Goal: Task Accomplishment & Management: Manage account settings

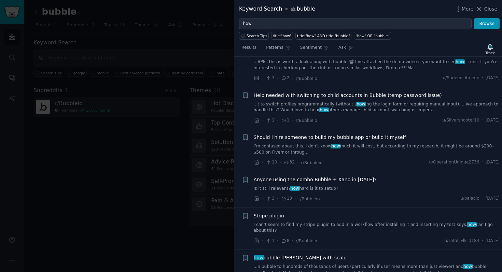
scroll to position [4168, 0]
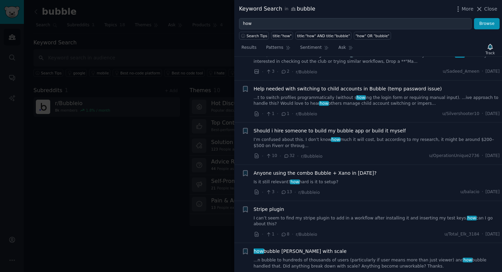
click at [211, 116] on div at bounding box center [251, 136] width 502 height 272
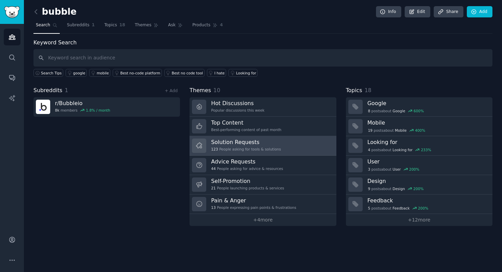
click at [295, 140] on link "Solution Requests 123 People asking for tools & solutions" at bounding box center [263, 145] width 147 height 19
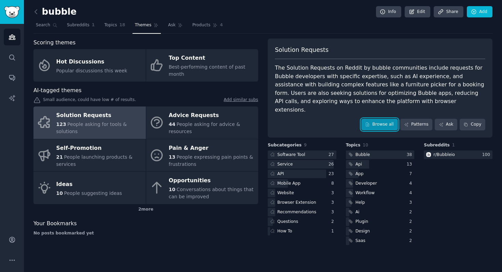
click at [388, 119] on link "Browse all" at bounding box center [380, 125] width 37 height 12
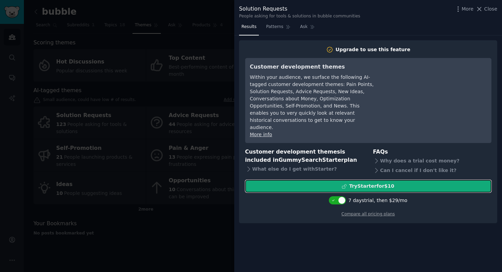
click at [373, 183] on div "Try Starter for $10" at bounding box center [371, 186] width 45 height 7
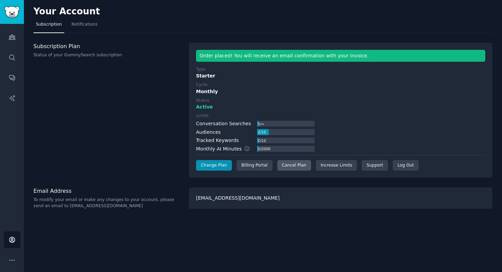
click at [298, 165] on div "Cancel Plan" at bounding box center [294, 165] width 34 height 11
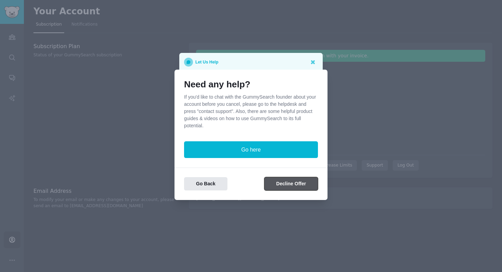
click at [280, 186] on button "Decline Offer" at bounding box center [291, 183] width 54 height 13
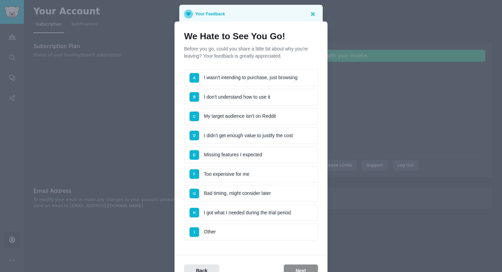
click at [264, 240] on li "I Other" at bounding box center [251, 232] width 134 height 17
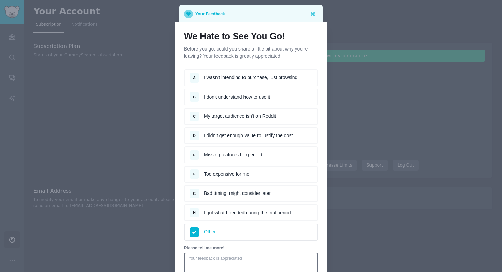
scroll to position [76, 0]
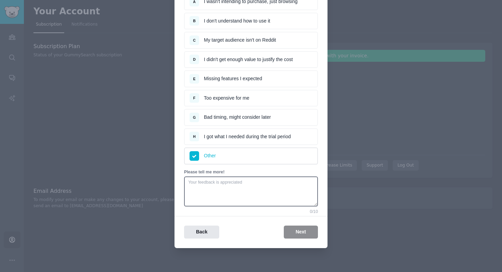
click at [292, 235] on div "Back Next" at bounding box center [251, 232] width 153 height 13
click at [280, 135] on li "H I got what I needed during the trial period" at bounding box center [251, 136] width 134 height 17
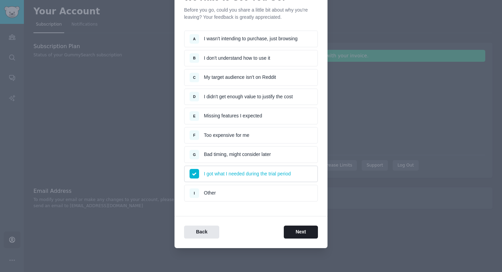
scroll to position [39, 0]
click at [269, 155] on li "G Bad timing, might consider later" at bounding box center [251, 154] width 134 height 17
click at [296, 226] on button "Next" at bounding box center [301, 232] width 34 height 13
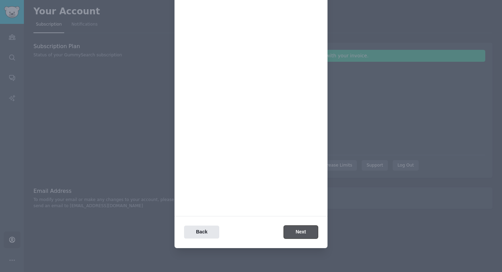
scroll to position [0, 0]
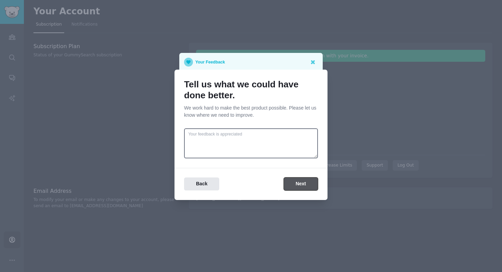
click at [298, 185] on button "Next" at bounding box center [301, 184] width 34 height 13
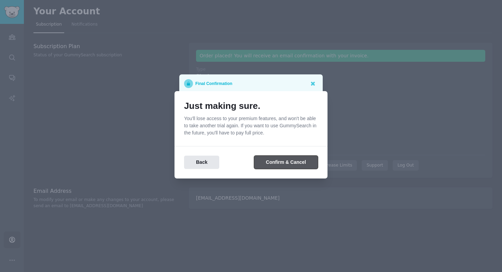
click at [291, 163] on button "Confirm & Cancel" at bounding box center [286, 162] width 64 height 13
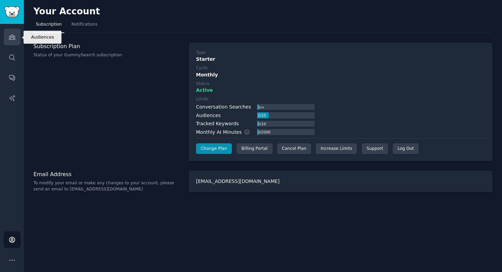
click at [14, 39] on icon "Sidebar" at bounding box center [12, 36] width 7 height 7
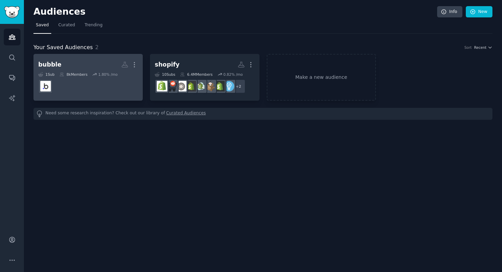
click at [91, 73] on div "1 Sub 8k Members 1.80 % /mo" at bounding box center [88, 74] width 100 height 5
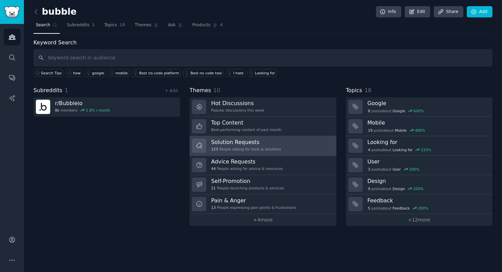
click at [245, 140] on h3 "Solution Requests" at bounding box center [246, 142] width 70 height 7
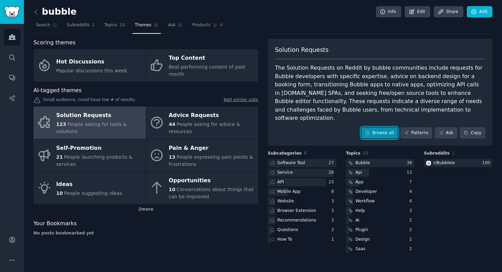
click at [377, 128] on link "Browse all" at bounding box center [380, 133] width 37 height 12
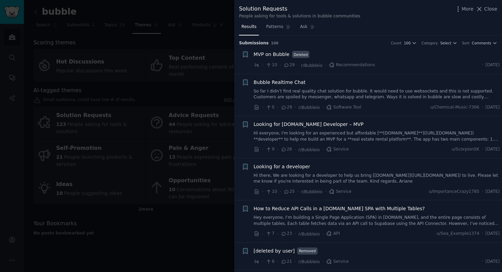
click at [385, 91] on link "So far I didn’t find real quality chat solution for bubble. It would need to us…" at bounding box center [377, 94] width 246 height 12
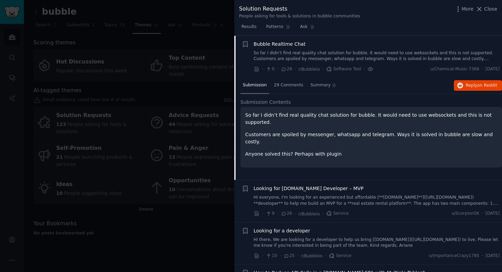
scroll to position [39, 0]
click at [297, 86] on span "29 Comments" at bounding box center [288, 85] width 29 height 6
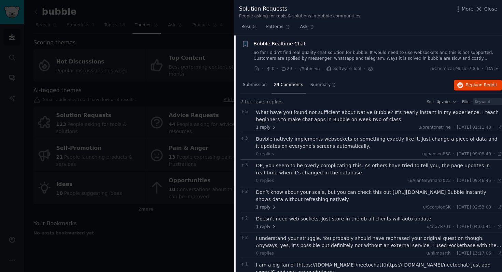
click at [347, 47] on div "Bubble Realtime Chat" at bounding box center [377, 43] width 246 height 7
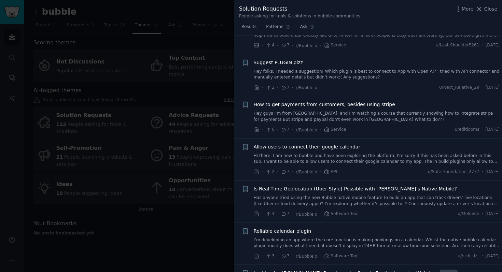
scroll to position [1742, 0]
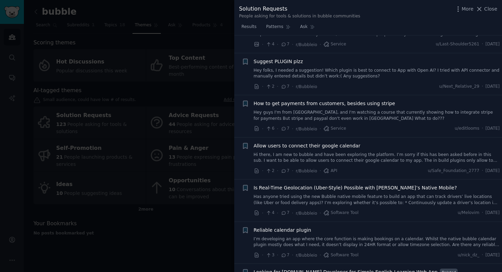
click at [359, 152] on link "Hi there, I am new to bubble and have been exploring the platform. I’m sorry if…" at bounding box center [377, 158] width 246 height 12
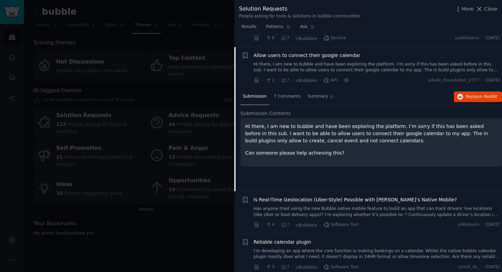
scroll to position [1621, 0]
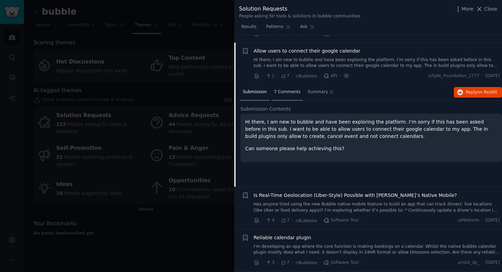
click at [285, 89] on div "7 Comments" at bounding box center [287, 92] width 31 height 16
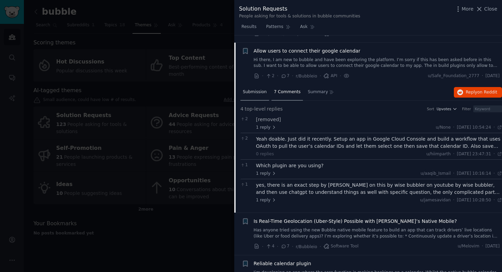
click at [258, 89] on span "Submission" at bounding box center [255, 92] width 24 height 6
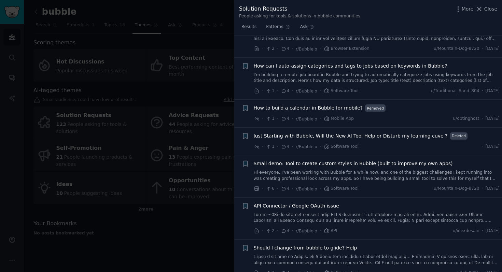
scroll to position [2349, 0]
click at [344, 104] on span "How to build a calendar in Bubble for mobile?" at bounding box center [308, 107] width 109 height 7
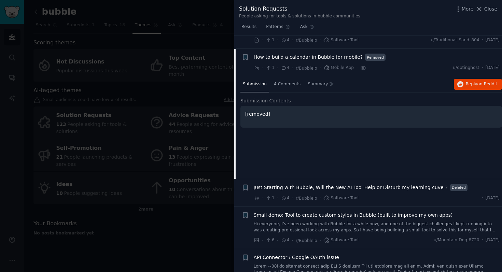
scroll to position [2303, 0]
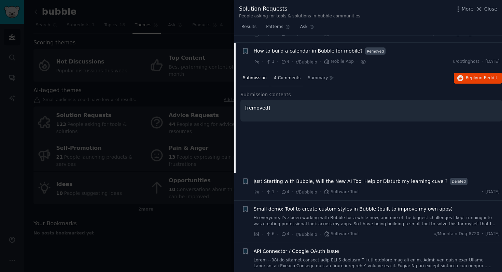
click at [293, 75] on span "4 Comments" at bounding box center [287, 78] width 27 height 6
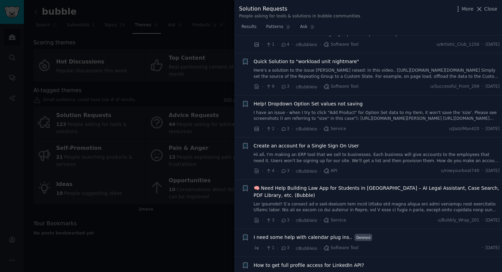
scroll to position [2734, 0]
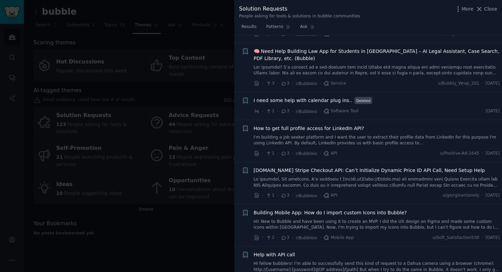
click at [272, 97] on span "I need some help with calendar plug ins.." at bounding box center [303, 100] width 99 height 7
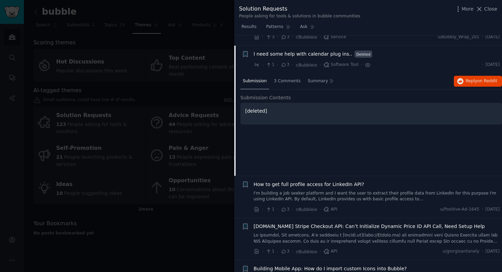
scroll to position [2739, 0]
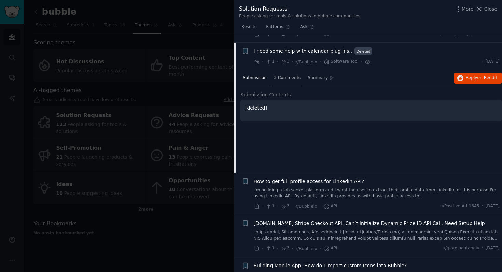
click at [281, 75] on span "3 Comments" at bounding box center [287, 78] width 27 height 6
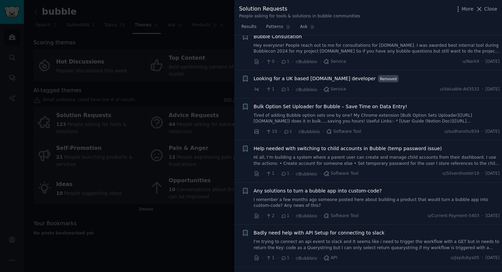
scroll to position [3367, 0]
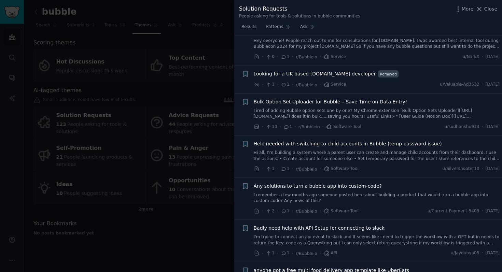
click at [191, 146] on div at bounding box center [251, 136] width 502 height 272
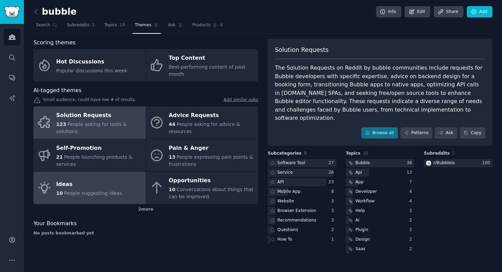
click at [120, 181] on link "Ideas 10 People suggesting ideas" at bounding box center [89, 188] width 112 height 32
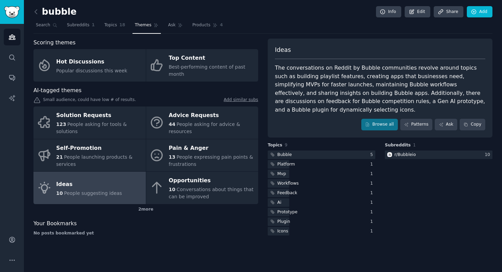
click at [42, 13] on h2 "bubble" at bounding box center [54, 11] width 43 height 11
click at [39, 12] on icon at bounding box center [35, 11] width 7 height 7
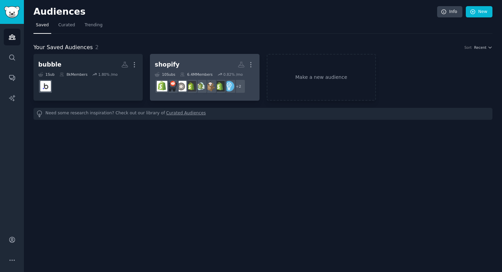
click at [187, 60] on h2 "shopify More" at bounding box center [205, 65] width 100 height 12
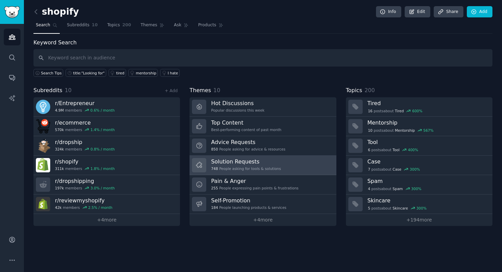
click at [286, 163] on link "Solution Requests 748 People asking for tools & solutions" at bounding box center [263, 165] width 147 height 19
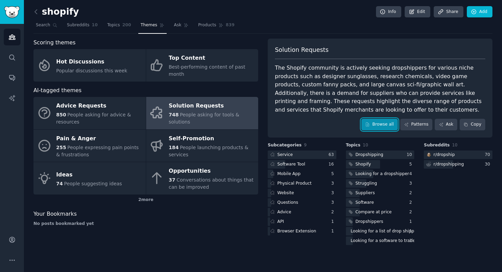
click at [370, 121] on link "Browse all" at bounding box center [380, 125] width 37 height 12
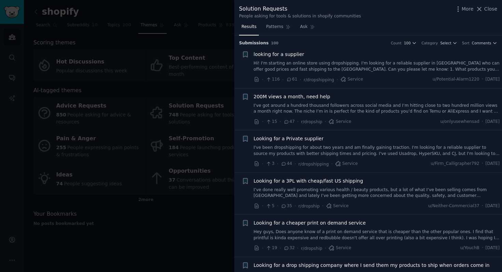
click at [209, 206] on div at bounding box center [251, 136] width 502 height 272
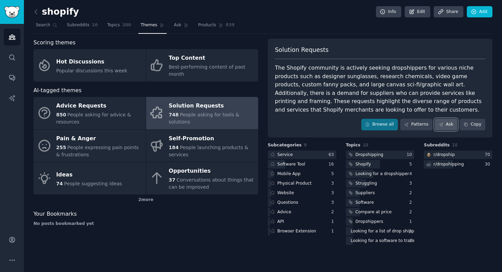
click at [440, 124] on icon at bounding box center [441, 124] width 5 height 5
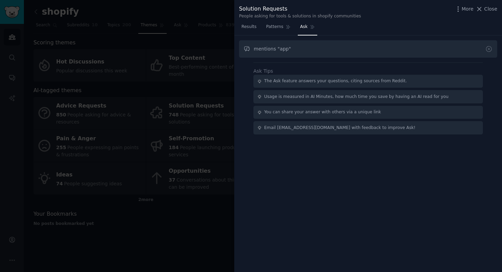
type input "mentions "app""
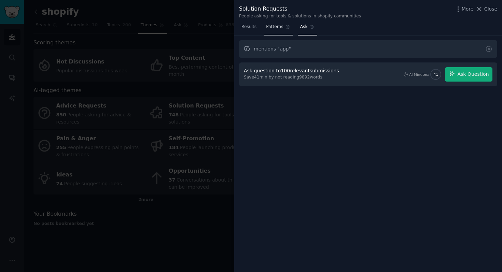
click at [272, 28] on span "Patterns" at bounding box center [274, 27] width 17 height 6
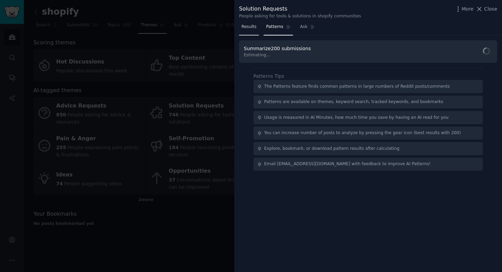
click at [251, 26] on span "Results" at bounding box center [249, 27] width 15 height 6
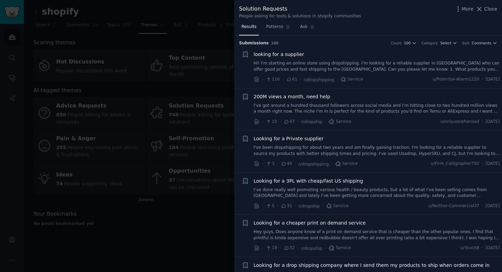
click at [191, 54] on div at bounding box center [251, 136] width 502 height 272
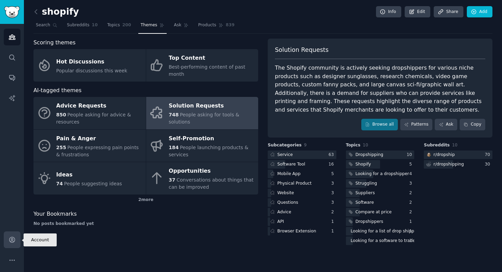
click at [14, 235] on link "Account" at bounding box center [12, 240] width 17 height 17
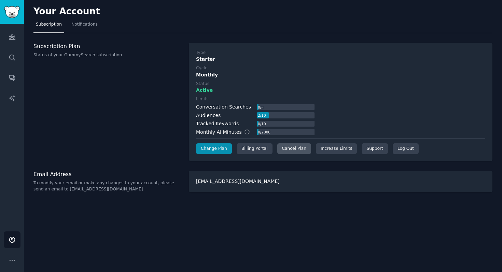
click at [303, 147] on div "Cancel Plan" at bounding box center [294, 149] width 34 height 11
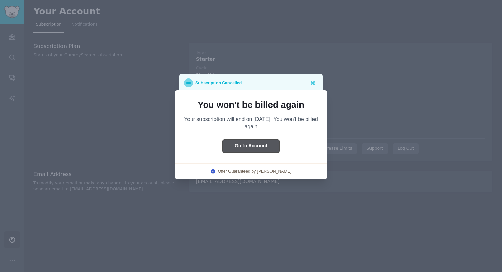
click at [269, 147] on button "Go to Account" at bounding box center [251, 146] width 57 height 13
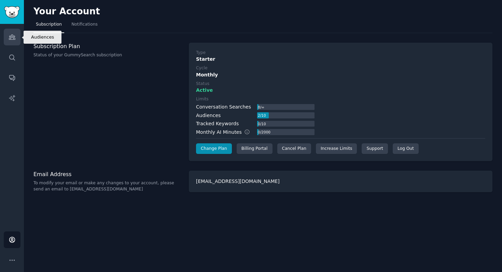
click at [15, 39] on icon "Sidebar" at bounding box center [12, 37] width 6 height 5
